Goal: Task Accomplishment & Management: Manage account settings

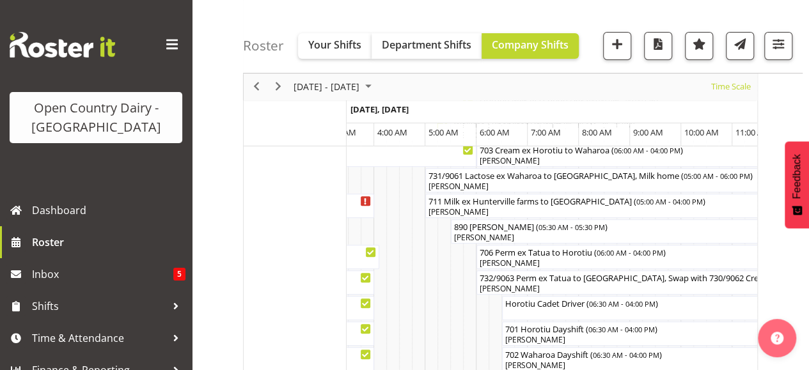
scroll to position [154, 0]
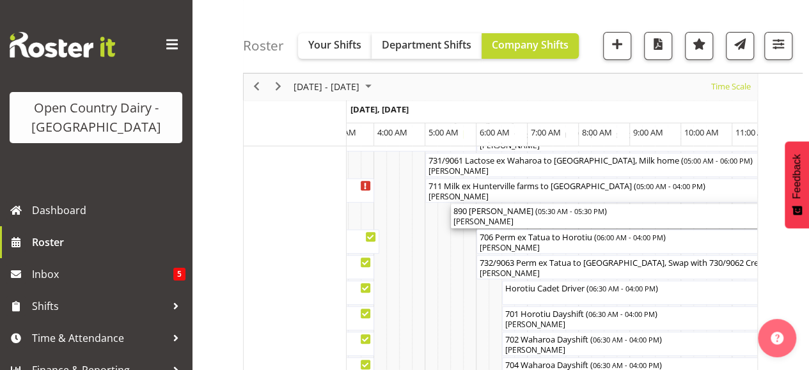
click at [544, 209] on span "05:30 AM - 05:30 PM" at bounding box center [571, 211] width 67 height 10
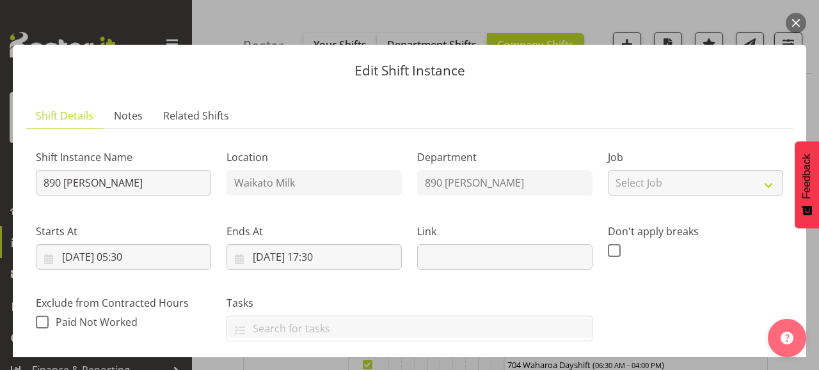
click at [796, 24] on button "button" at bounding box center [796, 23] width 20 height 20
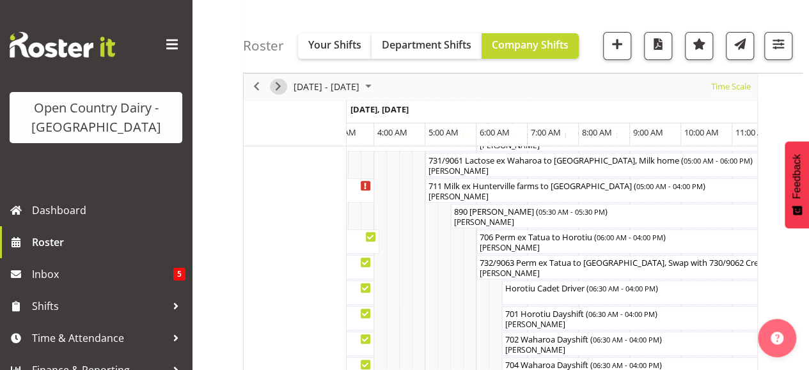
click at [280, 85] on span "Next" at bounding box center [278, 87] width 15 height 16
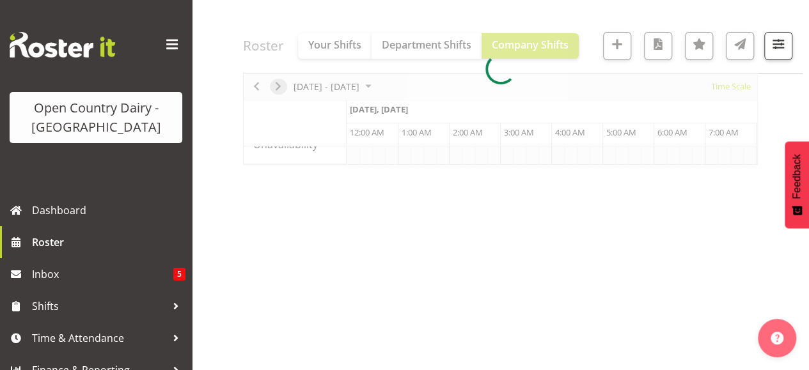
scroll to position [258, 0]
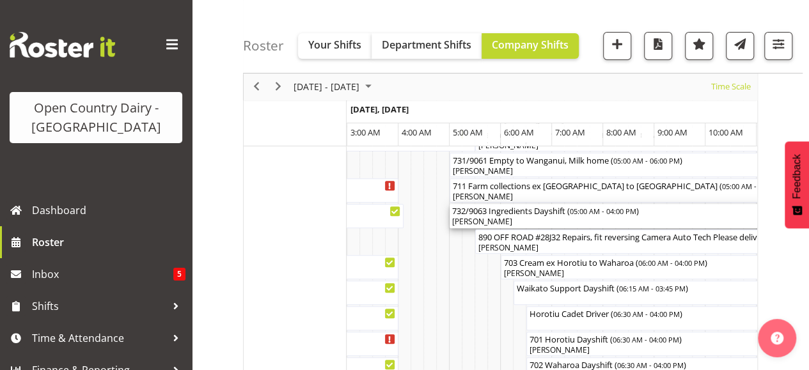
click at [520, 217] on div "[PERSON_NAME]" at bounding box center [731, 222] width 558 height 12
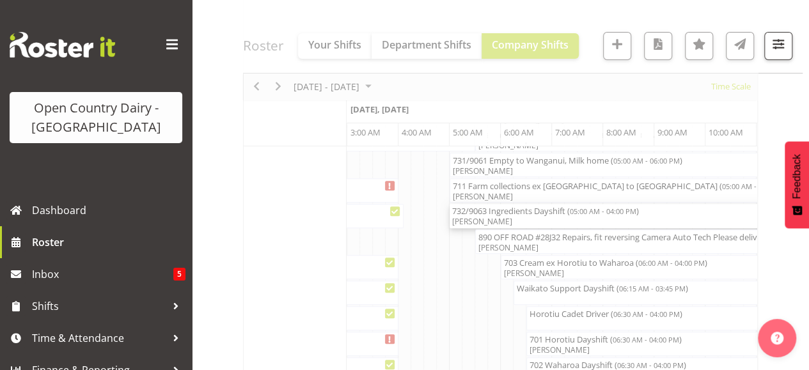
select select "9"
select select "2025"
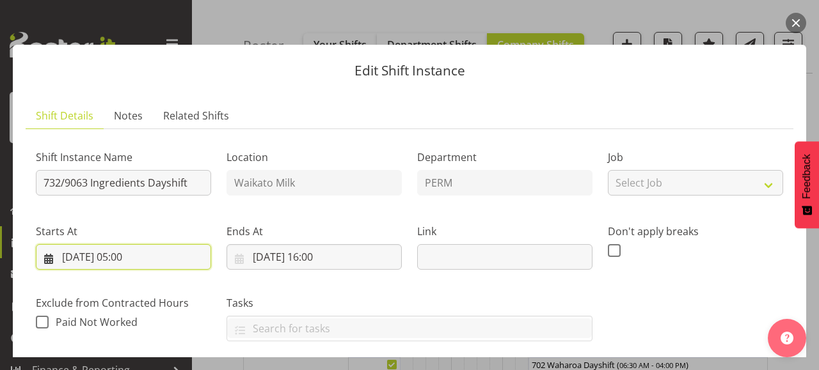
click at [137, 256] on input "[DATE] 05:00" at bounding box center [123, 257] width 175 height 26
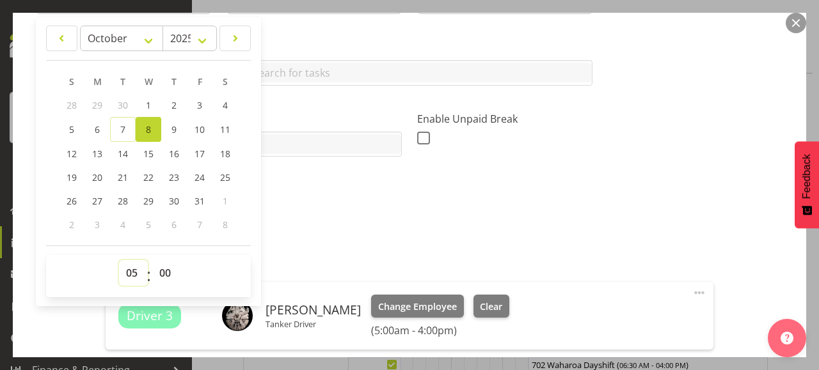
click at [129, 273] on select "00 01 02 03 04 05 06 07 08 09 10 11 12 13 14 15 16 17 18 19 20 21 22 23" at bounding box center [133, 273] width 29 height 26
select select "6"
click at [119, 260] on select "00 01 02 03 04 05 06 07 08 09 10 11 12 13 14 15 16 17 18 19 20 21 22 23" at bounding box center [133, 273] width 29 height 26
type input "[DATE] 06:00"
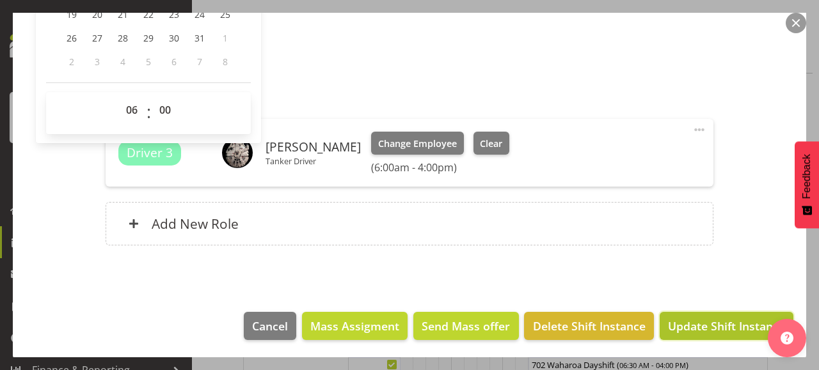
click at [710, 320] on span "Update Shift Instance" at bounding box center [726, 326] width 117 height 17
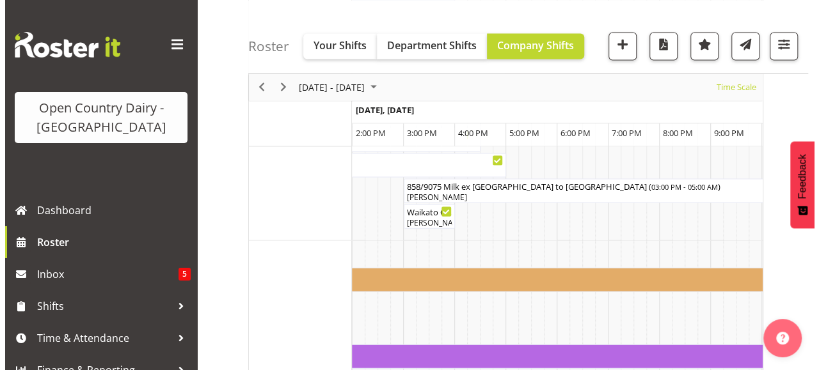
scroll to position [1279, 0]
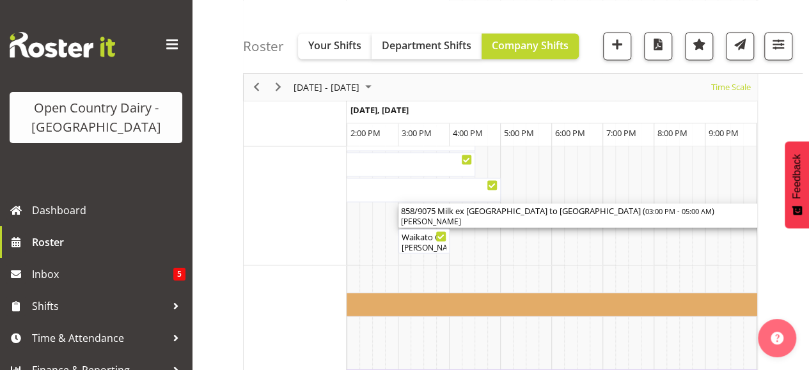
click at [490, 218] on div "[PERSON_NAME]" at bounding box center [756, 222] width 711 height 12
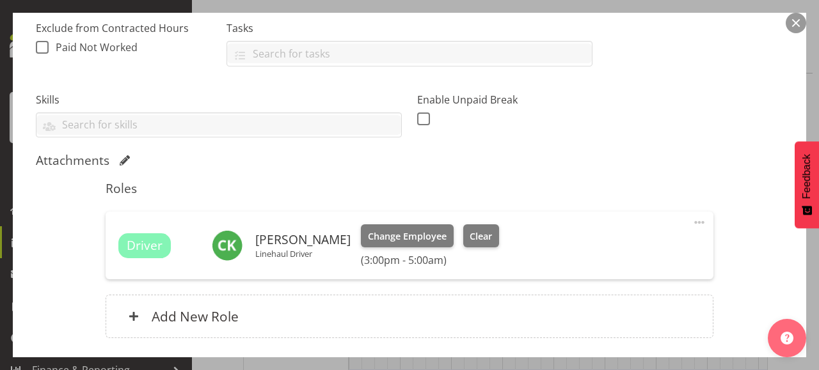
scroll to position [281, 0]
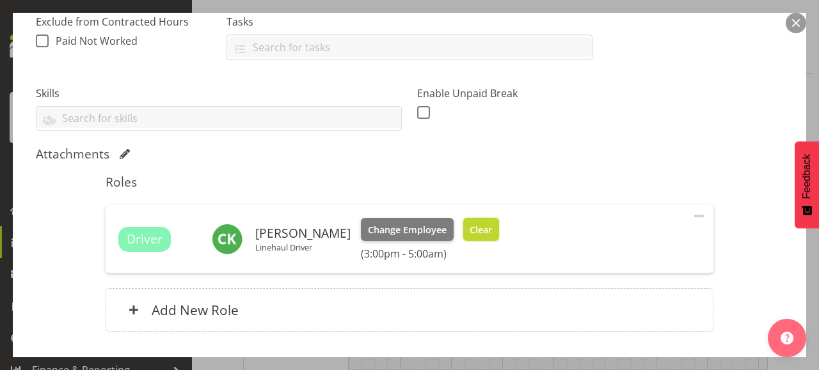
click at [475, 228] on span "Clear" at bounding box center [481, 230] width 22 height 14
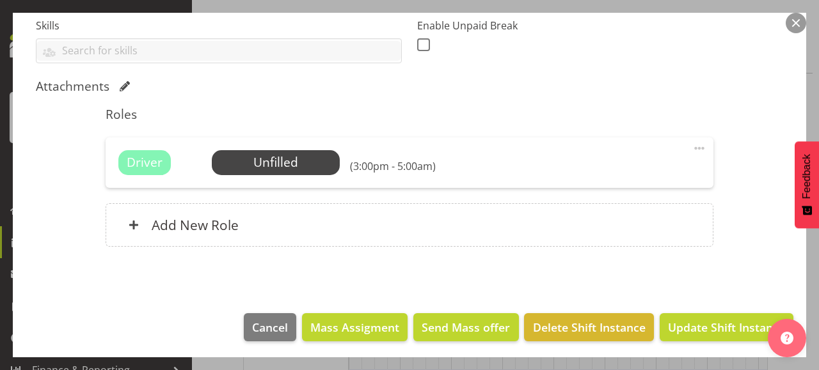
scroll to position [351, 0]
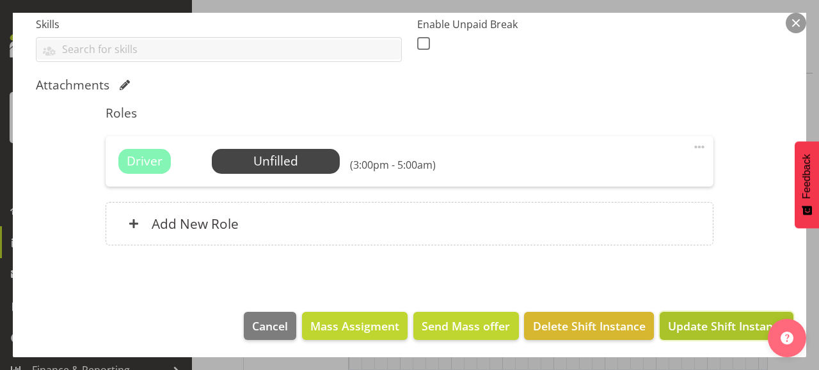
click at [716, 324] on span "Update Shift Instance" at bounding box center [726, 326] width 117 height 17
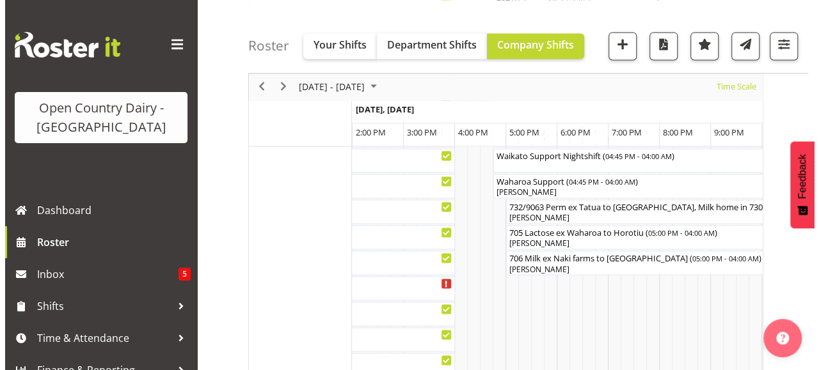
scroll to position [921, 0]
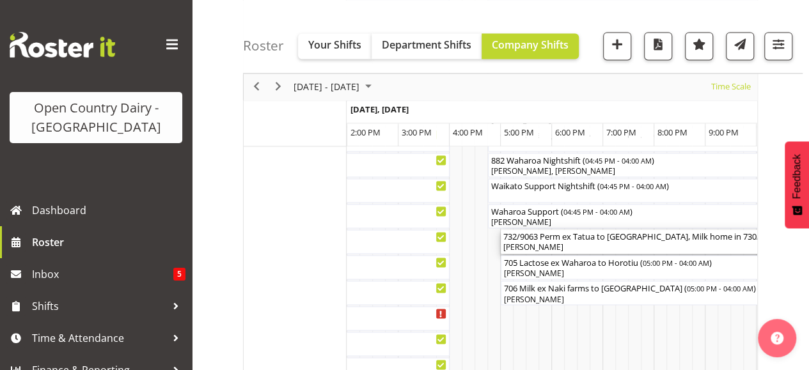
click at [571, 247] on div "[PERSON_NAME]" at bounding box center [807, 248] width 609 height 12
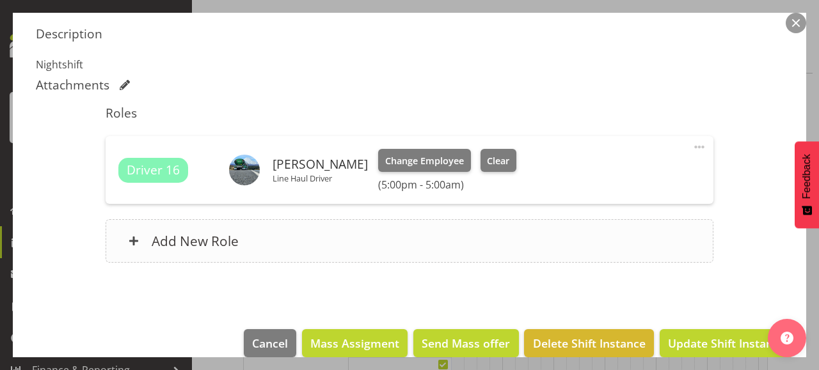
scroll to position [409, 0]
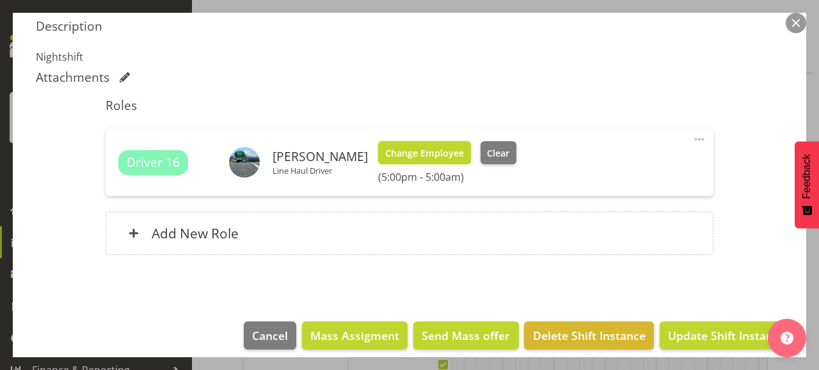
click at [406, 150] on span "Change Employee" at bounding box center [424, 153] width 79 height 14
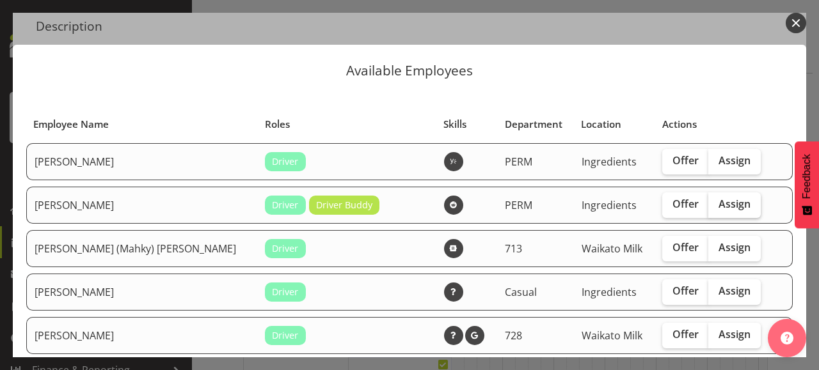
click at [718, 203] on span "Assign" at bounding box center [734, 204] width 32 height 13
click at [708, 203] on input "Assign" at bounding box center [712, 204] width 8 height 8
checkbox input "true"
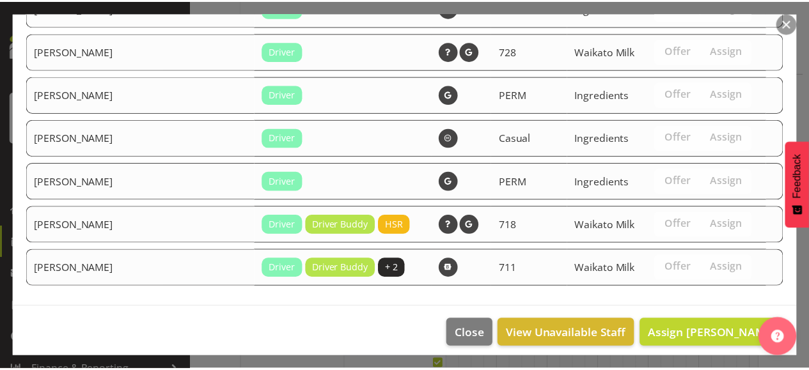
scroll to position [289, 0]
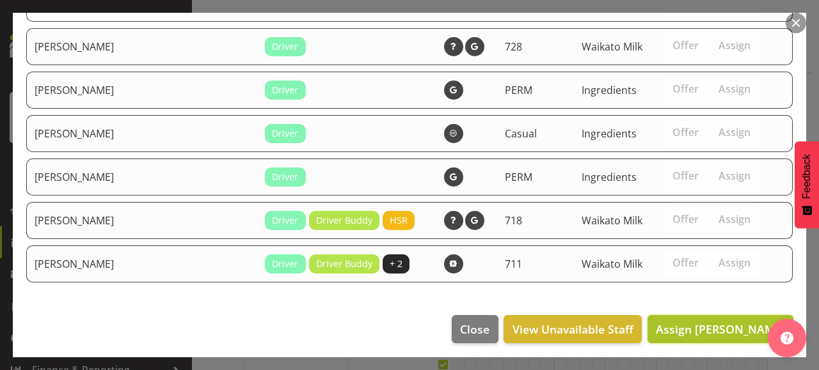
click at [722, 322] on span "Assign [PERSON_NAME]" at bounding box center [720, 329] width 129 height 15
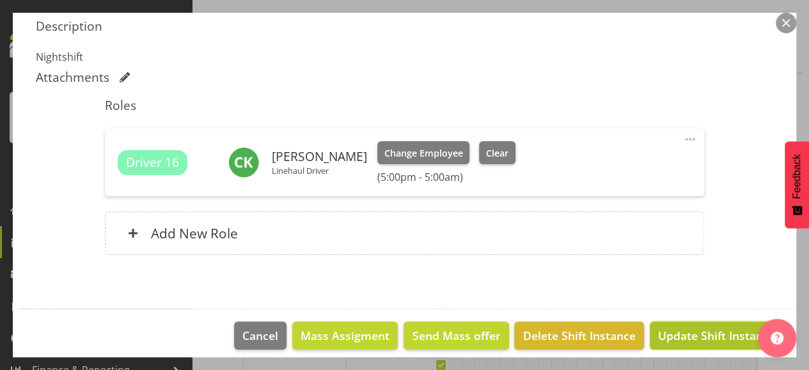
click at [716, 331] on span "Update Shift Instance" at bounding box center [716, 336] width 117 height 17
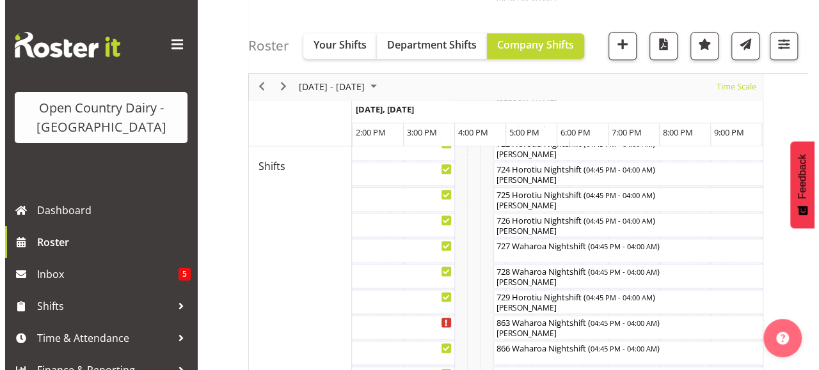
scroll to position [707, 0]
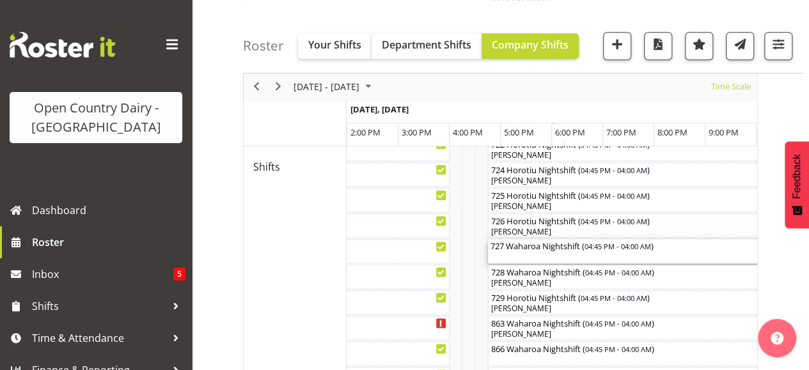
click at [532, 257] on div "727 Waharoa Nightshift ( 04:45 PM - 04:00 AM )" at bounding box center [776, 251] width 571 height 24
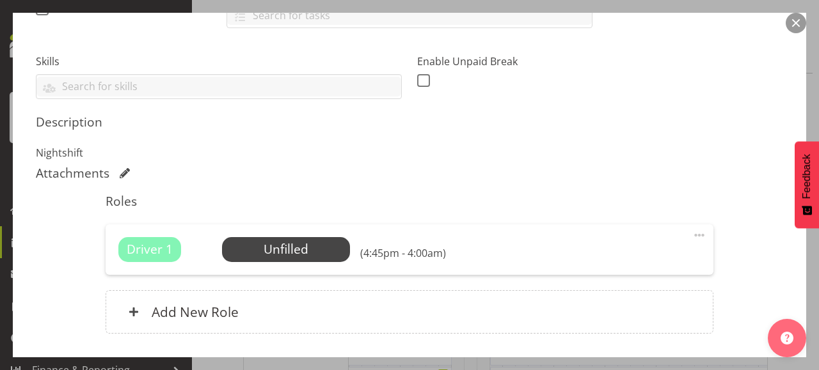
scroll to position [358, 0]
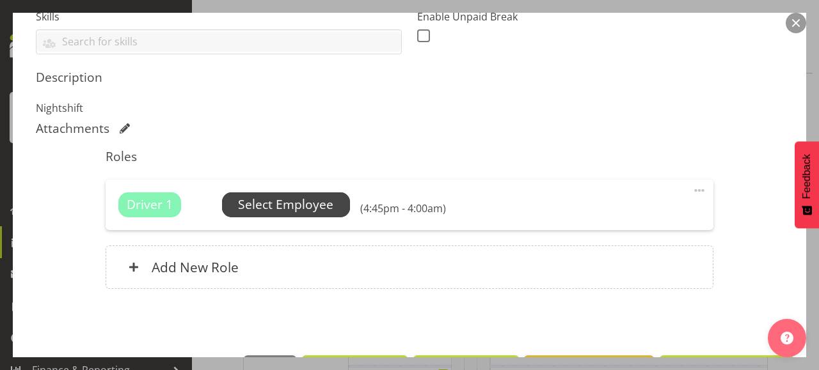
click at [278, 202] on span "Select Employee" at bounding box center [285, 205] width 95 height 19
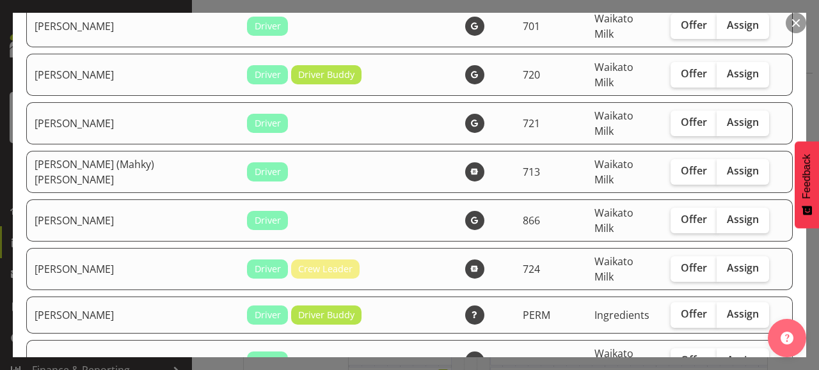
scroll to position [870, 0]
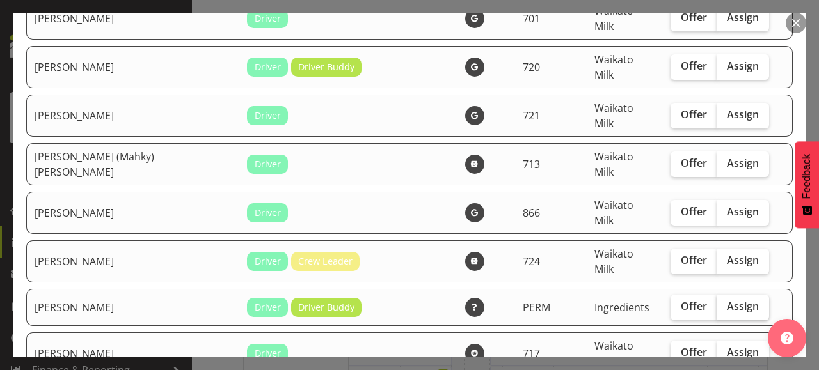
click at [727, 300] on span "Assign" at bounding box center [743, 306] width 32 height 13
click at [720, 303] on input "Assign" at bounding box center [720, 307] width 8 height 8
checkbox input "true"
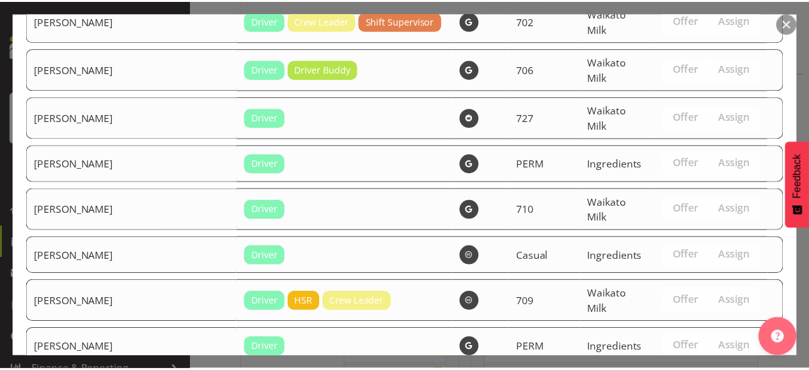
scroll to position [1711, 0]
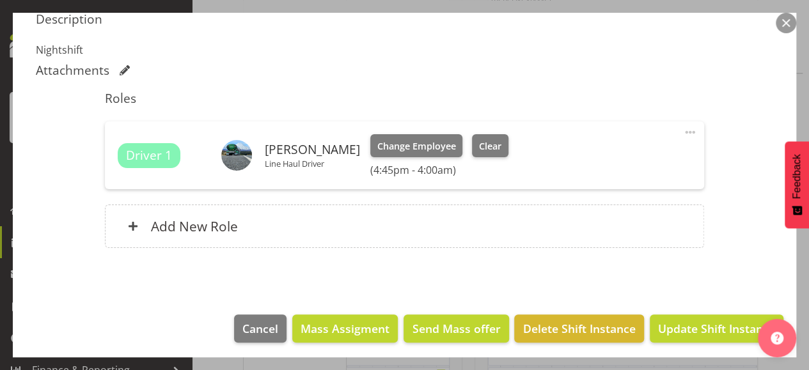
scroll to position [419, 0]
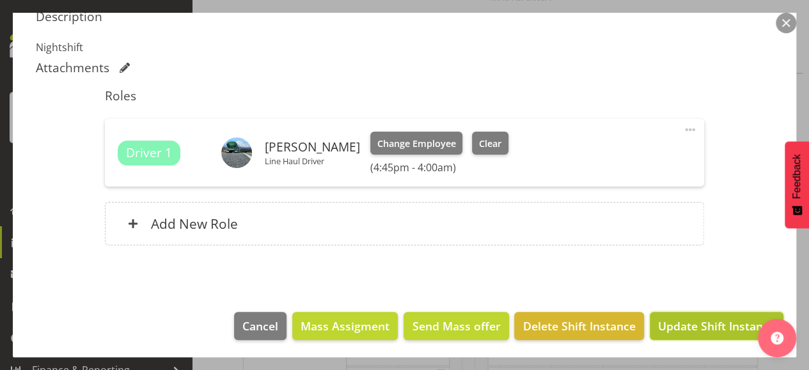
click at [707, 322] on span "Update Shift Instance" at bounding box center [716, 326] width 117 height 17
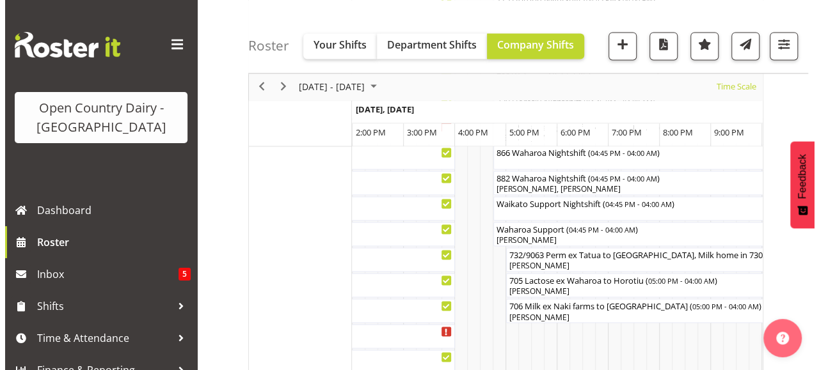
scroll to position [852, 0]
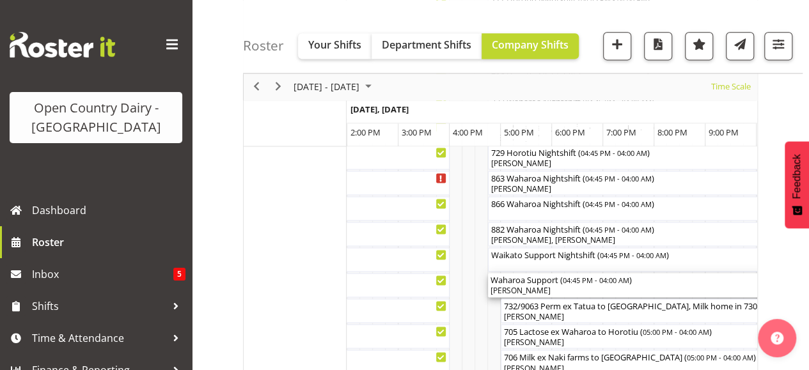
click at [563, 286] on div "[PERSON_NAME]" at bounding box center [776, 291] width 571 height 12
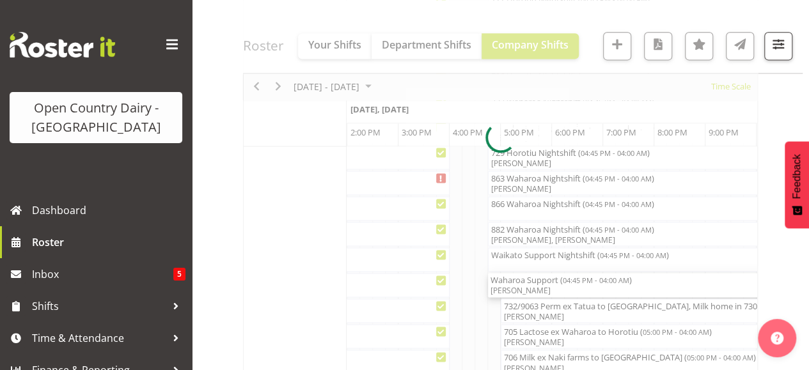
select select "9052"
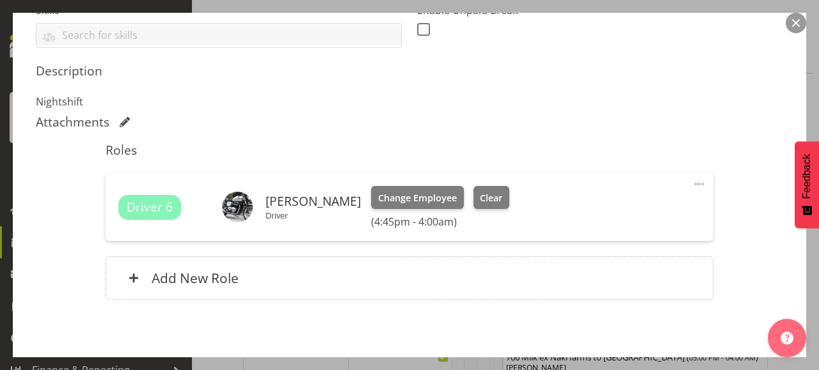
scroll to position [419, 0]
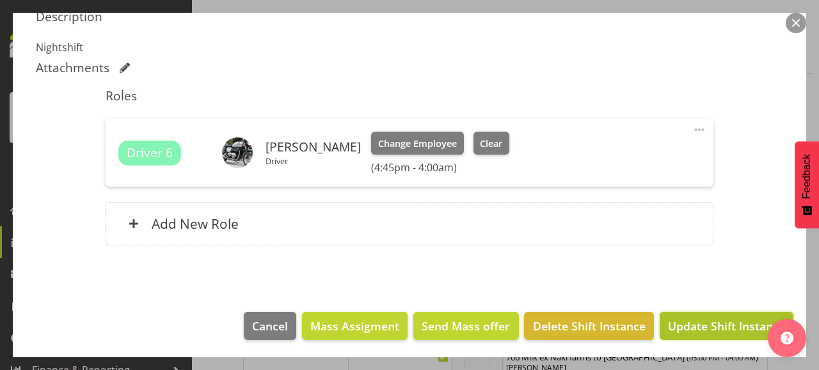
click at [717, 324] on span "Update Shift Instance" at bounding box center [726, 326] width 117 height 17
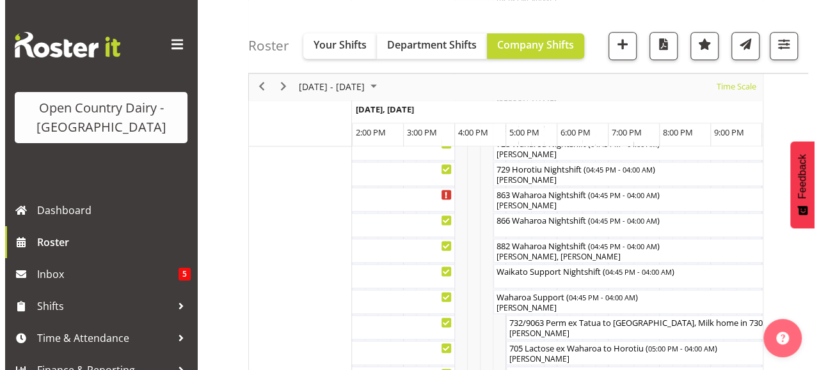
scroll to position [810, 0]
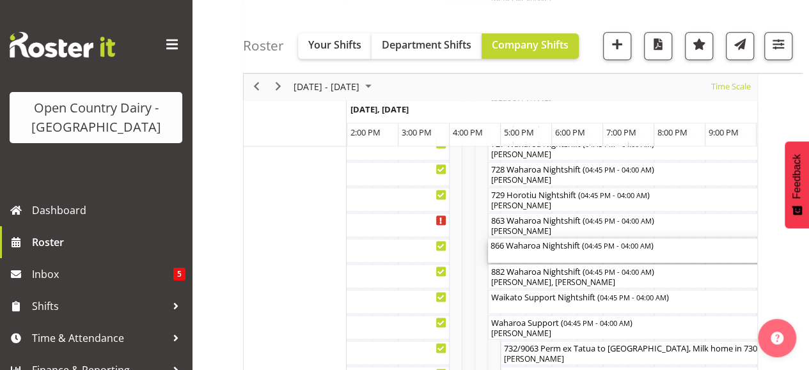
click at [553, 257] on div "866 Waharoa Nightshift ( 04:45 PM - 04:00 AM )" at bounding box center [776, 251] width 571 height 24
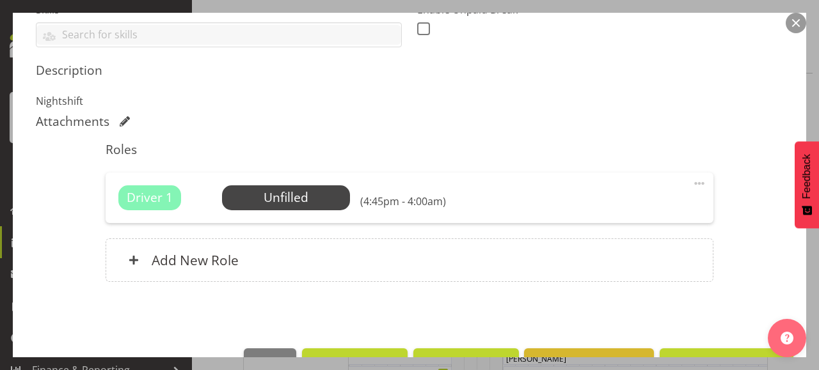
scroll to position [402, 0]
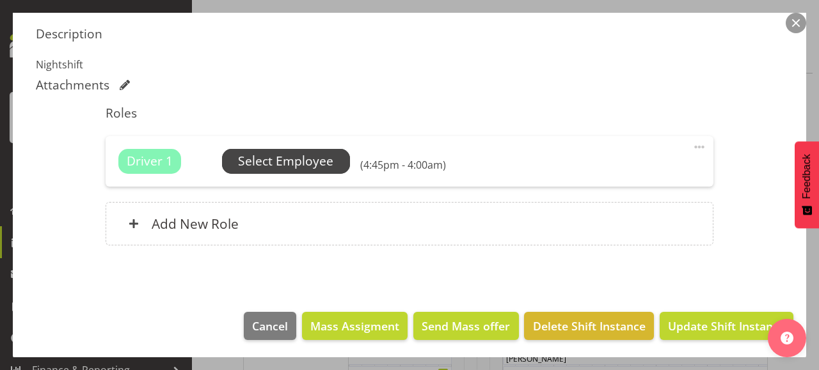
click at [290, 161] on span "Select Employee" at bounding box center [285, 161] width 95 height 19
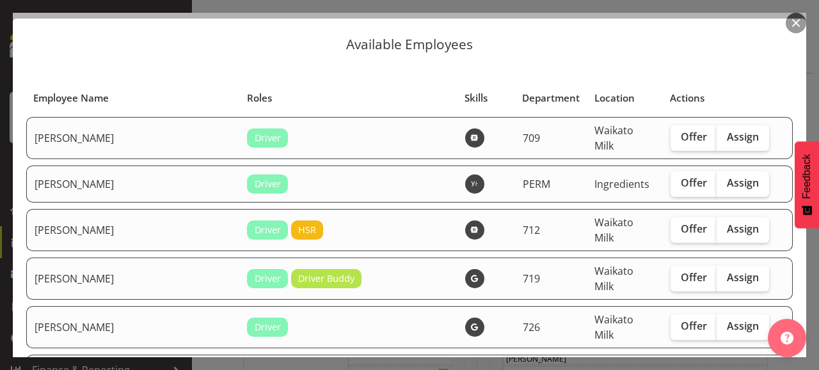
scroll to position [0, 0]
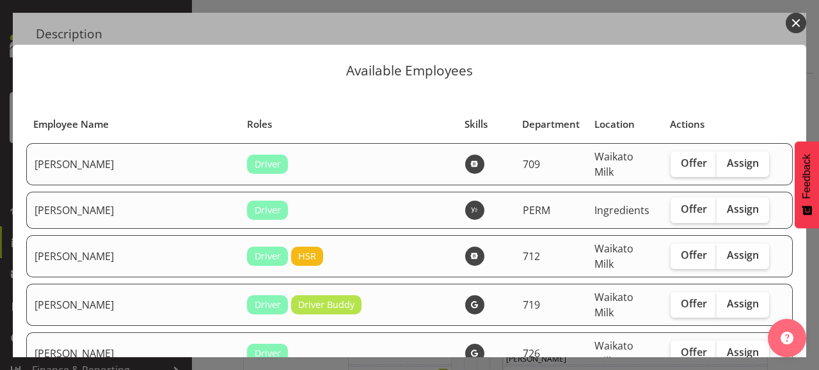
click at [796, 24] on button "button" at bounding box center [796, 23] width 20 height 20
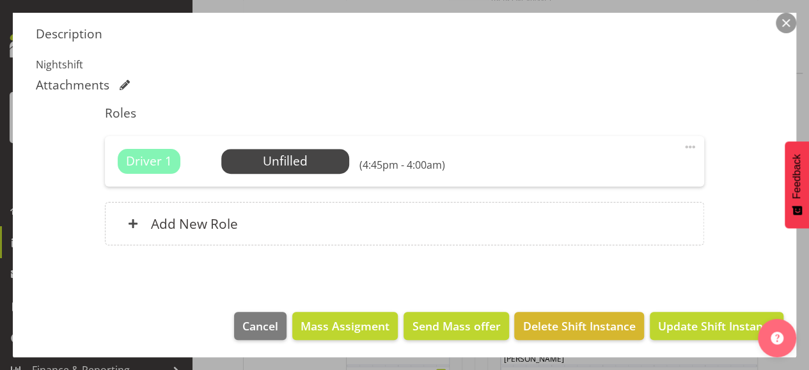
click at [783, 20] on button "button" at bounding box center [786, 23] width 20 height 20
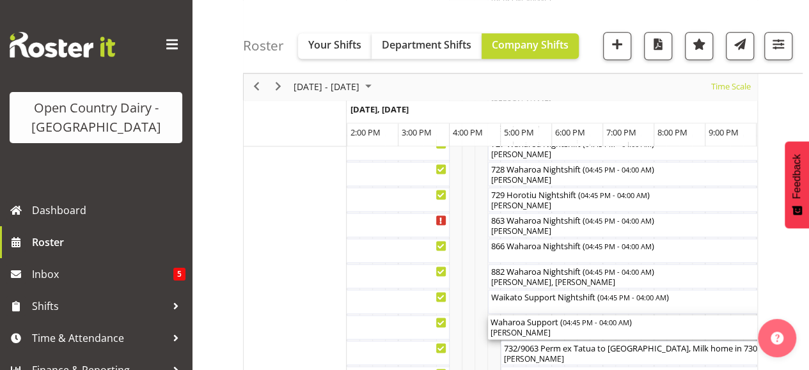
click at [571, 332] on div "[PERSON_NAME]" at bounding box center [776, 334] width 571 height 12
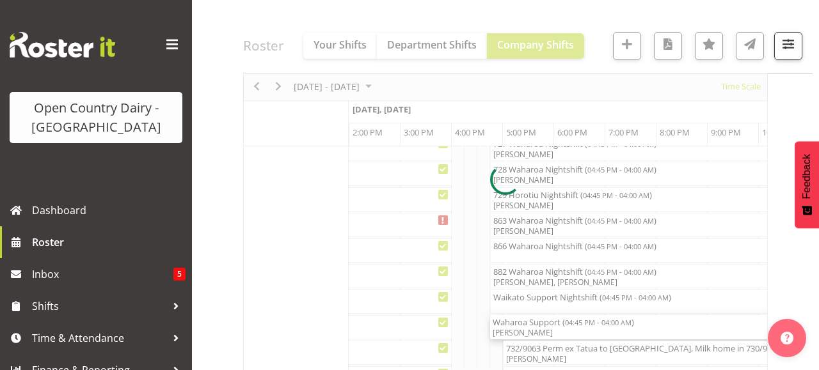
select select "9052"
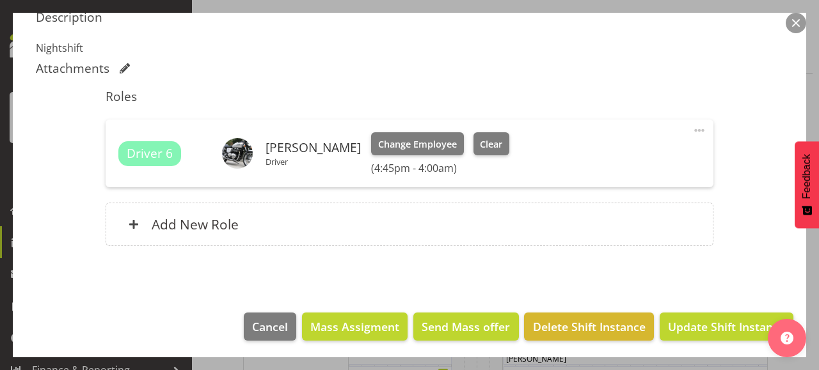
scroll to position [419, 0]
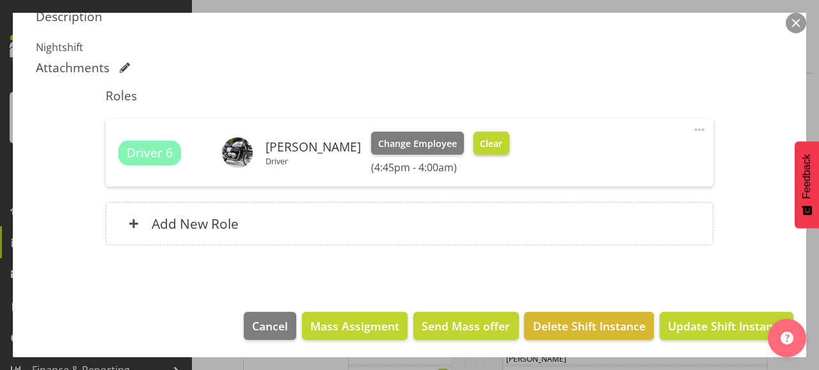
click at [502, 139] on span "Clear" at bounding box center [491, 144] width 22 height 14
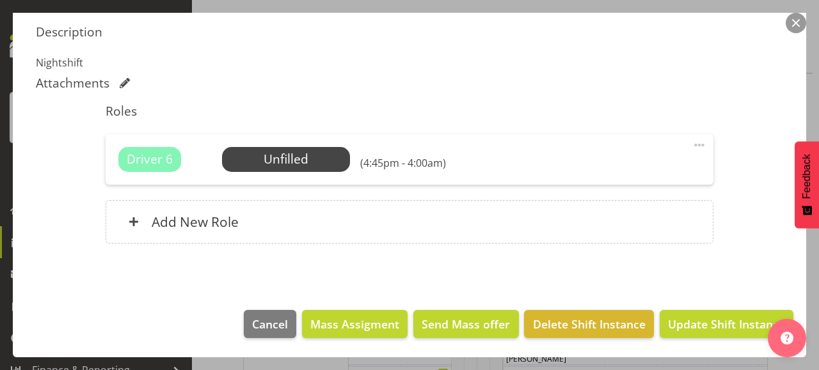
scroll to position [402, 0]
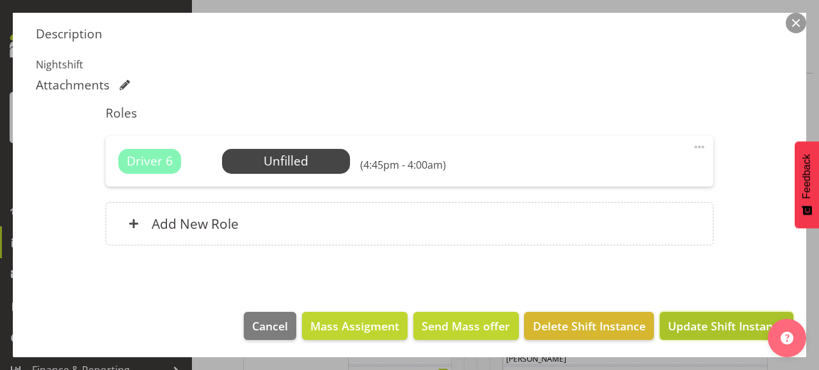
click at [704, 320] on span "Update Shift Instance" at bounding box center [726, 326] width 117 height 17
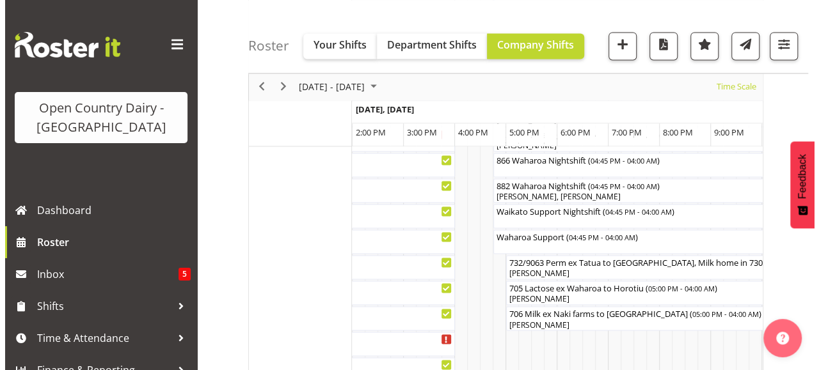
scroll to position [870, 0]
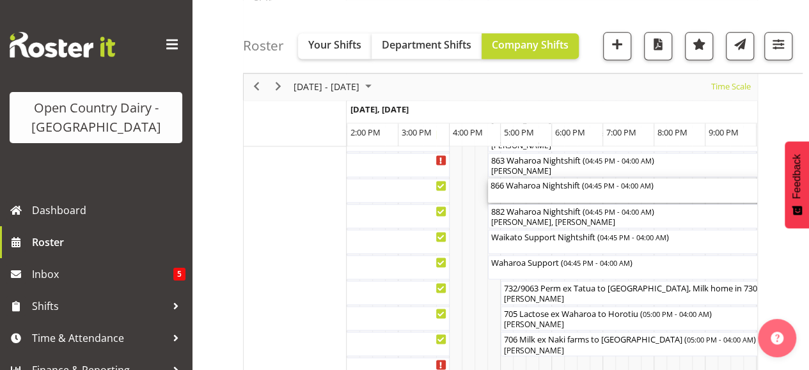
click at [532, 194] on div "866 Waharoa Nightshift ( 04:45 PM - 04:00 AM )" at bounding box center [776, 190] width 571 height 24
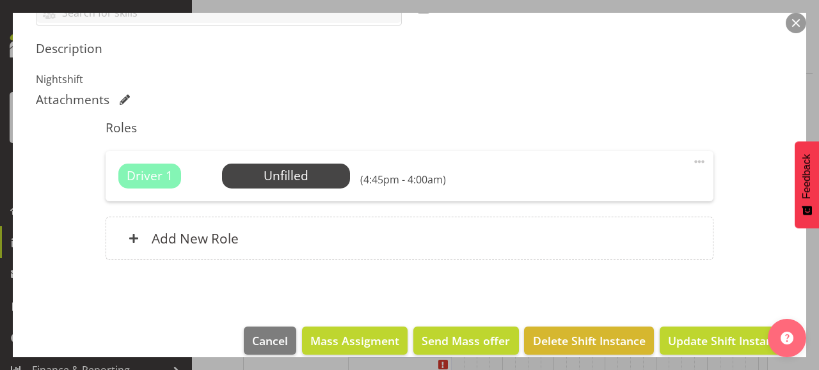
scroll to position [402, 0]
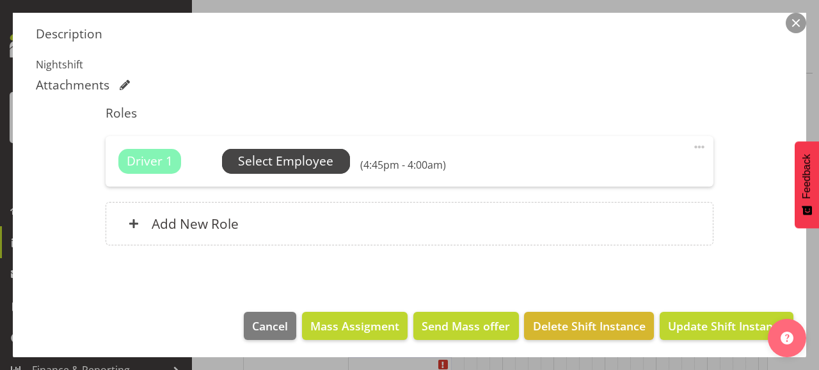
click at [280, 155] on span "Select Employee" at bounding box center [285, 161] width 95 height 19
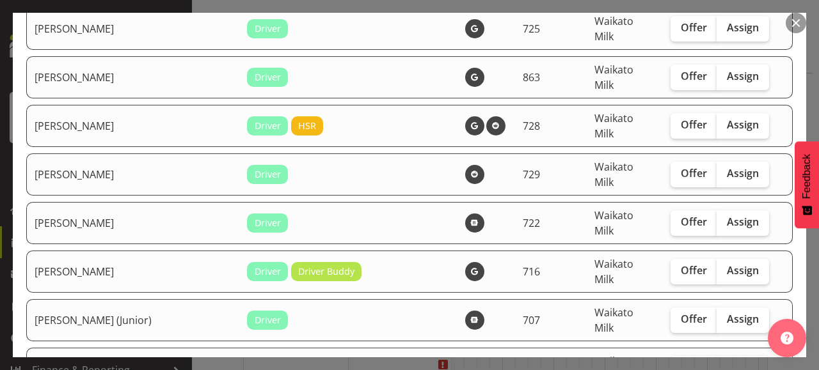
scroll to position [435, 0]
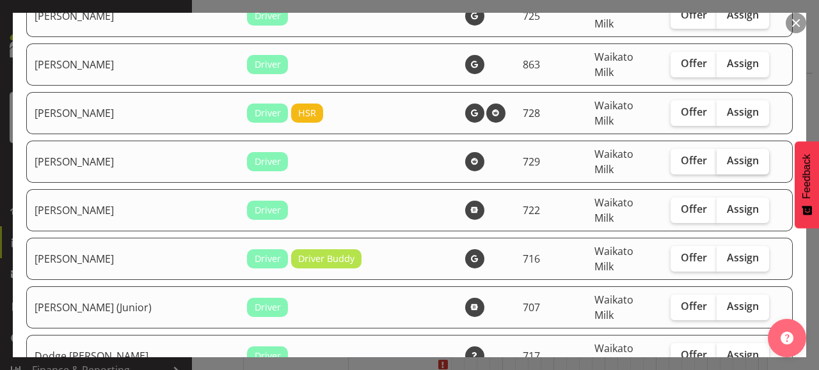
click at [727, 154] on span "Assign" at bounding box center [743, 160] width 32 height 13
click at [720, 157] on input "Assign" at bounding box center [720, 161] width 8 height 8
checkbox input "true"
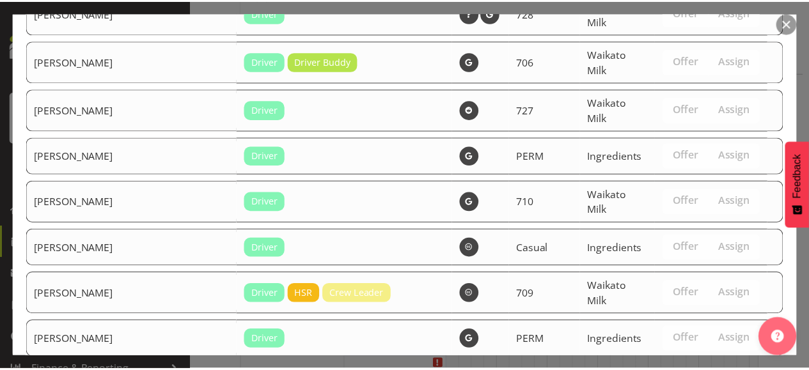
scroll to position [1711, 0]
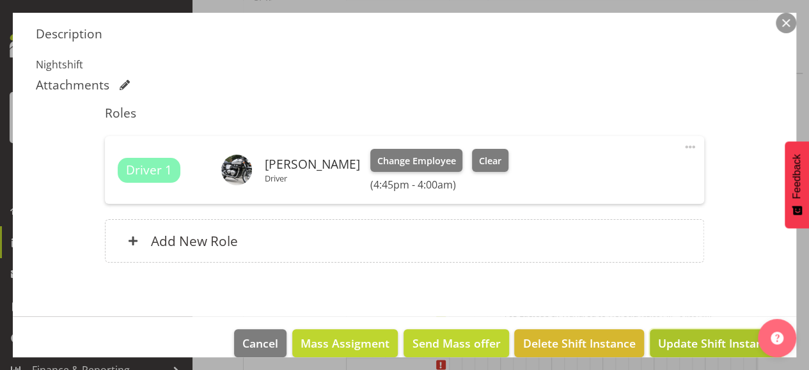
click at [691, 344] on span "Update Shift Instance" at bounding box center [716, 343] width 117 height 17
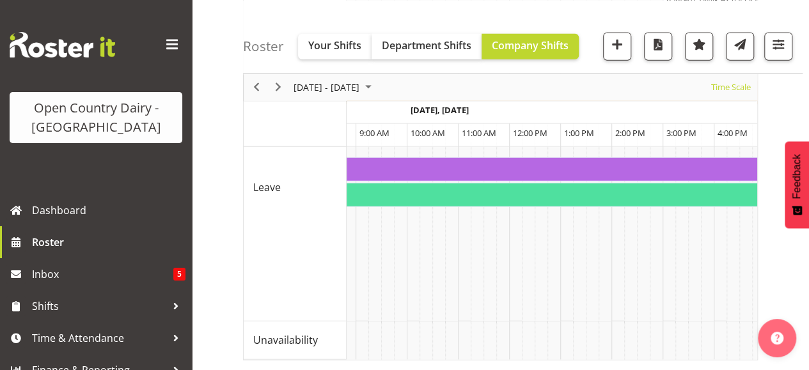
scroll to position [0, 2857]
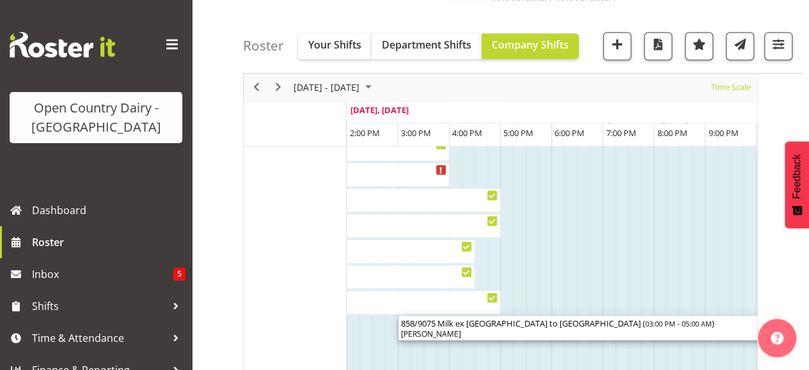
click at [489, 329] on div "[PERSON_NAME]" at bounding box center [756, 334] width 711 height 12
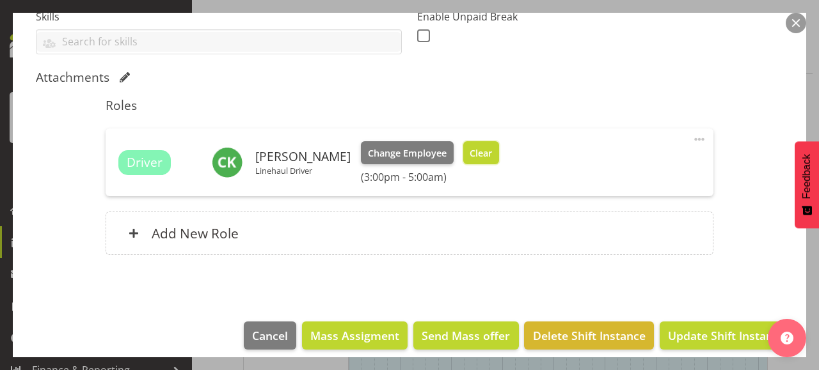
click at [476, 148] on span "Clear" at bounding box center [481, 153] width 22 height 14
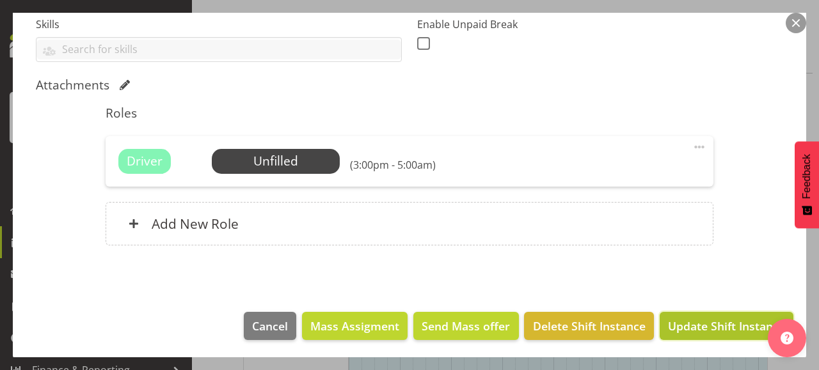
click at [702, 322] on span "Update Shift Instance" at bounding box center [726, 326] width 117 height 17
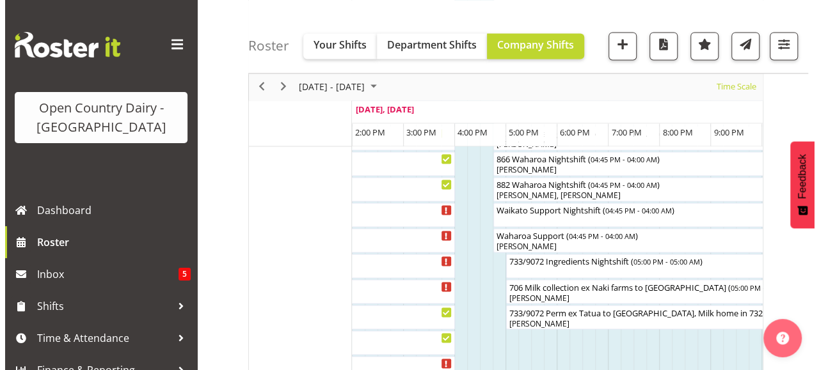
scroll to position [963, 0]
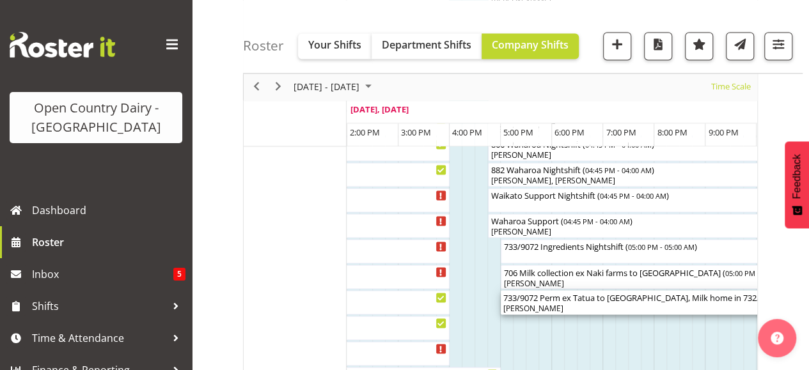
click at [578, 306] on div "[PERSON_NAME]" at bounding box center [782, 309] width 558 height 12
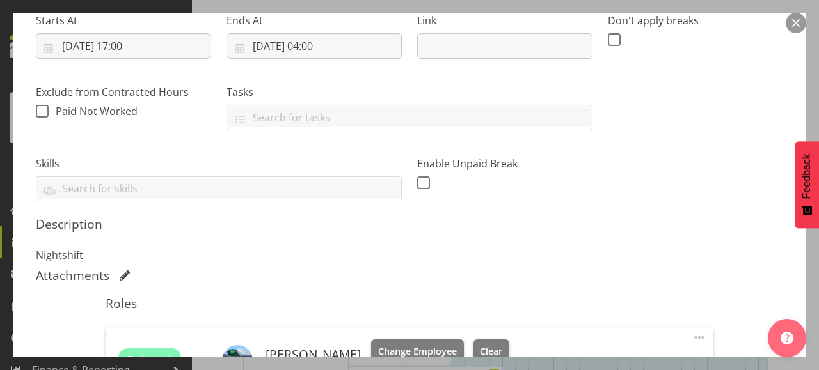
scroll to position [281, 0]
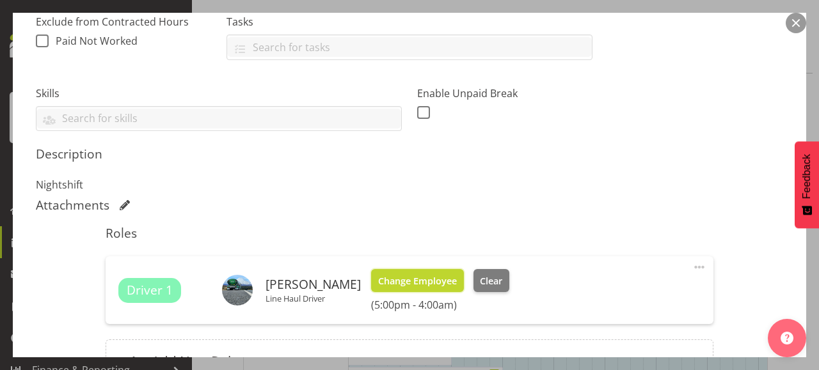
click at [403, 280] on span "Change Employee" at bounding box center [417, 281] width 79 height 14
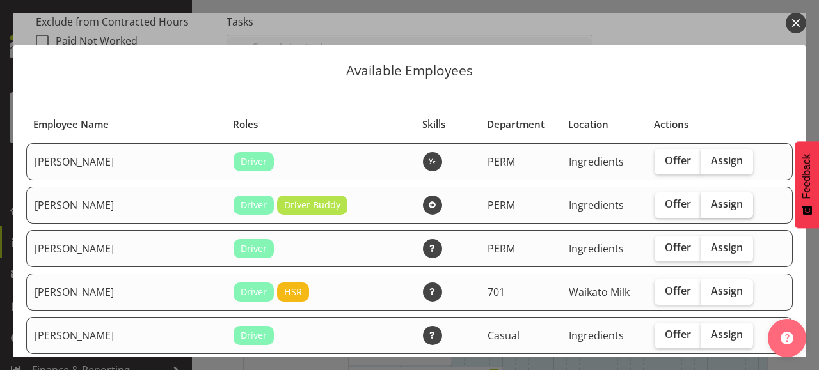
click at [711, 203] on span "Assign" at bounding box center [727, 204] width 32 height 13
click at [700, 203] on input "Assign" at bounding box center [704, 204] width 8 height 8
checkbox input "true"
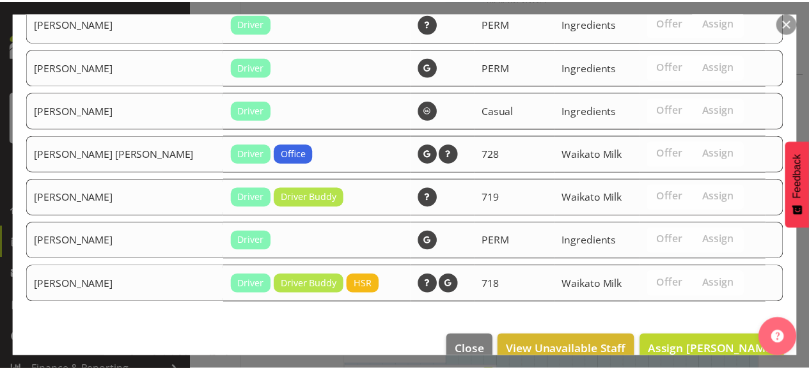
scroll to position [418, 0]
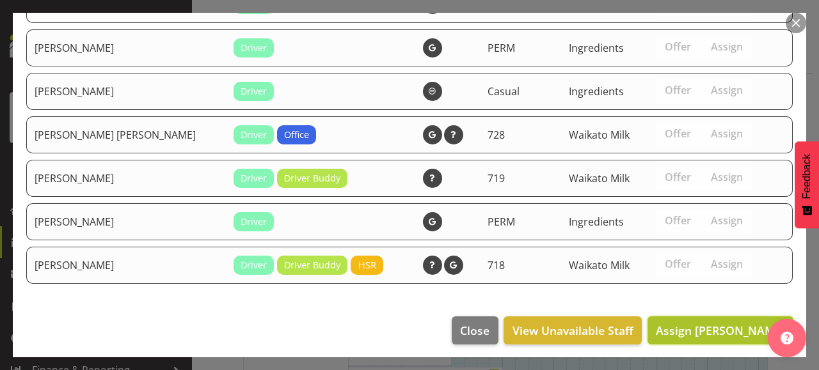
click at [716, 324] on span "Assign [PERSON_NAME]" at bounding box center [720, 330] width 129 height 15
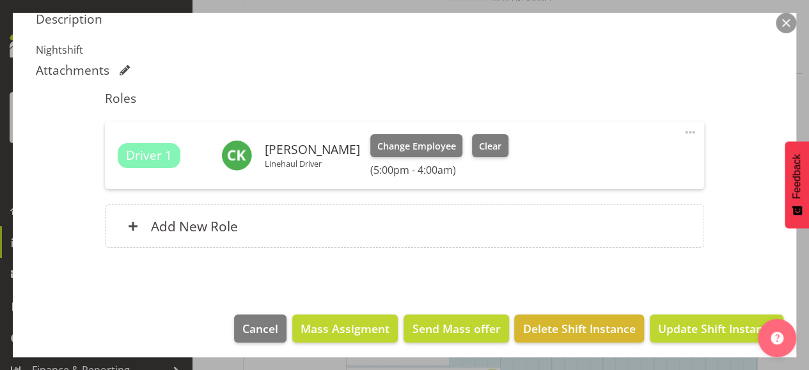
scroll to position [419, 0]
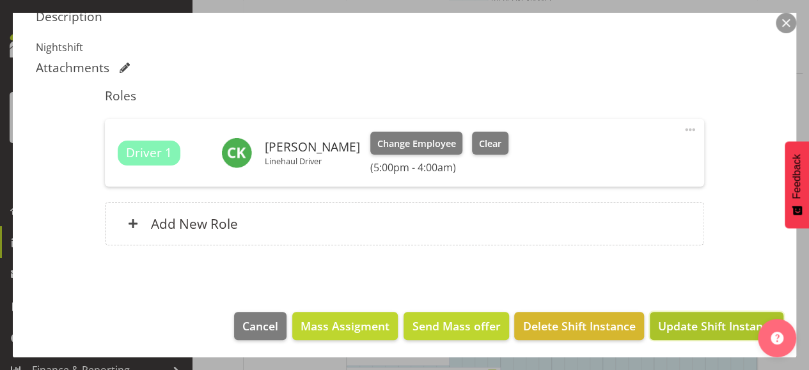
click at [698, 323] on span "Update Shift Instance" at bounding box center [716, 326] width 117 height 17
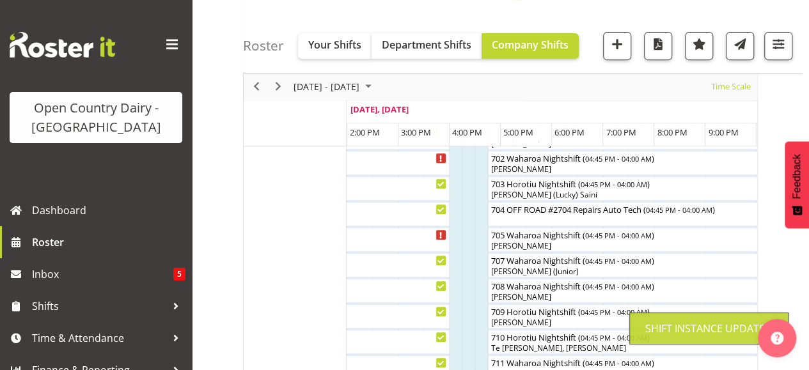
scroll to position [1270, 0]
